Goal: Navigation & Orientation: Find specific page/section

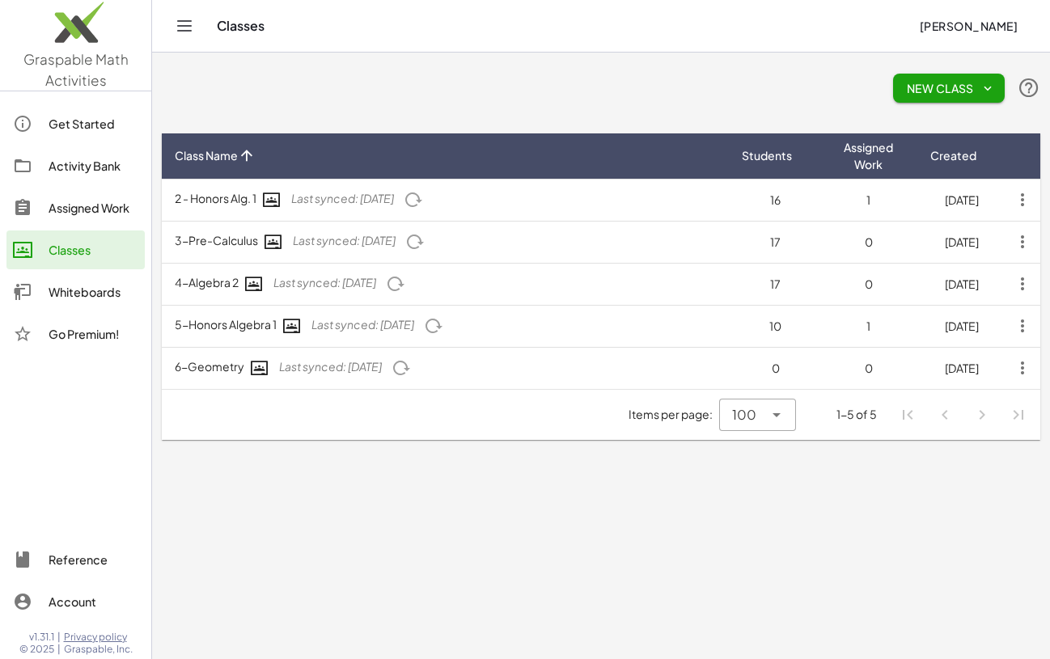
drag, startPoint x: 446, startPoint y: 135, endPoint x: 441, endPoint y: 111, distance: 24.7
click at [441, 111] on div "New Class Class Name Students Assigned Work Created 2 - Honors Alg. 1 Last sync…" at bounding box center [601, 258] width 898 height 410
click at [70, 28] on img at bounding box center [75, 26] width 151 height 69
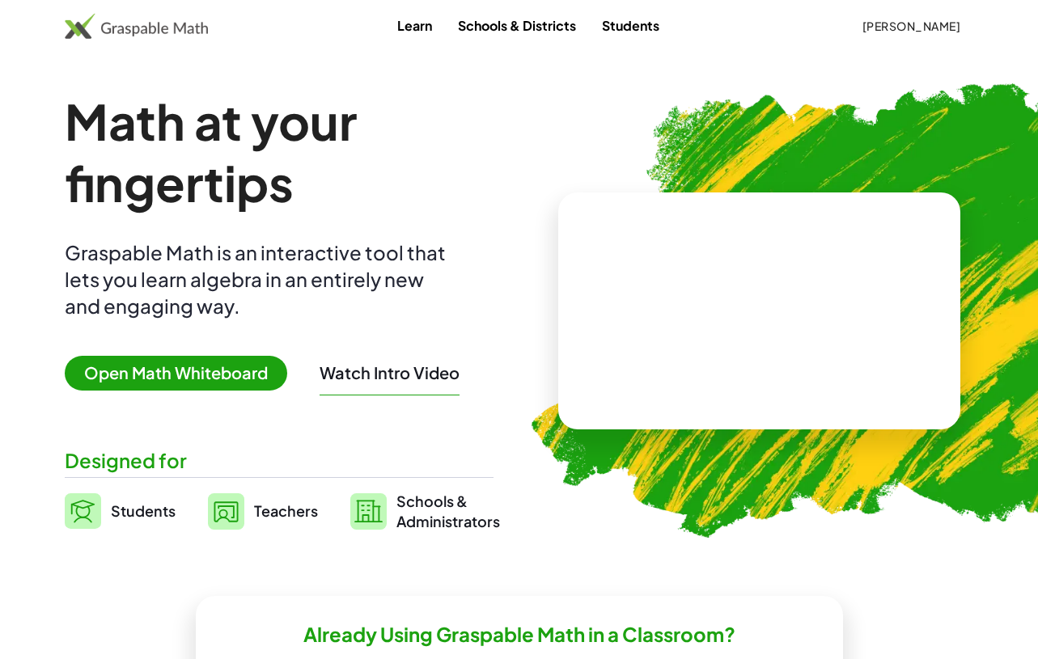
click at [741, 49] on div "Learn Schools & Districts Students [PERSON_NAME]" at bounding box center [519, 26] width 1038 height 52
click at [262, 512] on span "Teachers" at bounding box center [286, 510] width 64 height 19
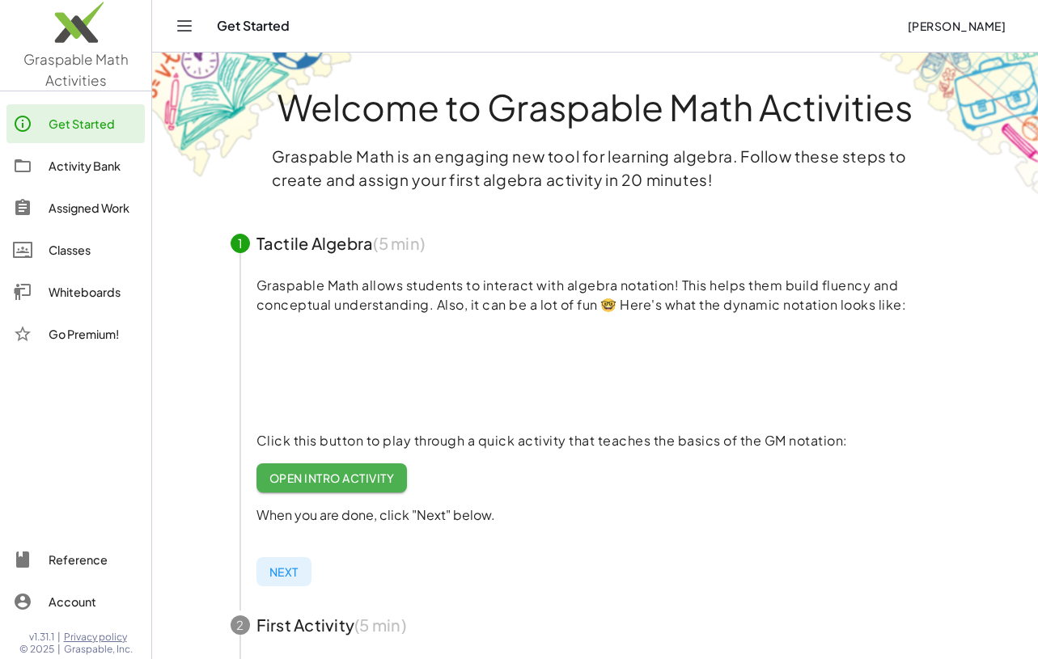
click at [83, 167] on div "Activity Bank" at bounding box center [94, 165] width 90 height 19
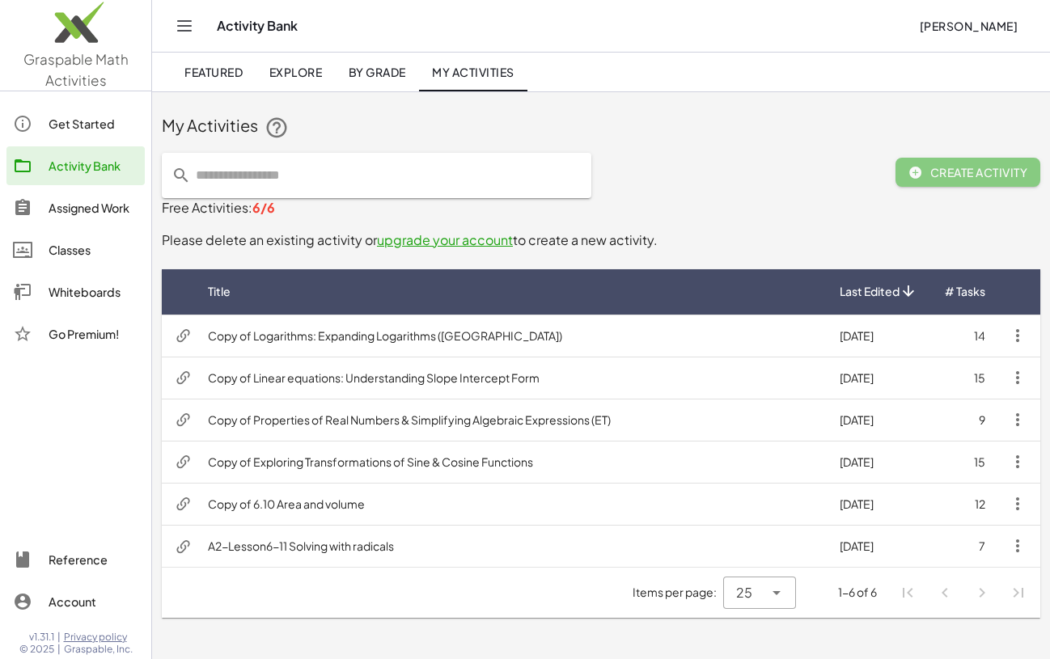
click at [870, 82] on div "Featured Explore By Grade My Activities" at bounding box center [600, 72] width 859 height 39
click at [637, 29] on div "Activity Bank" at bounding box center [561, 26] width 689 height 16
click at [799, 159] on div at bounding box center [814, 175] width 142 height 65
